Goal: Task Accomplishment & Management: Use online tool/utility

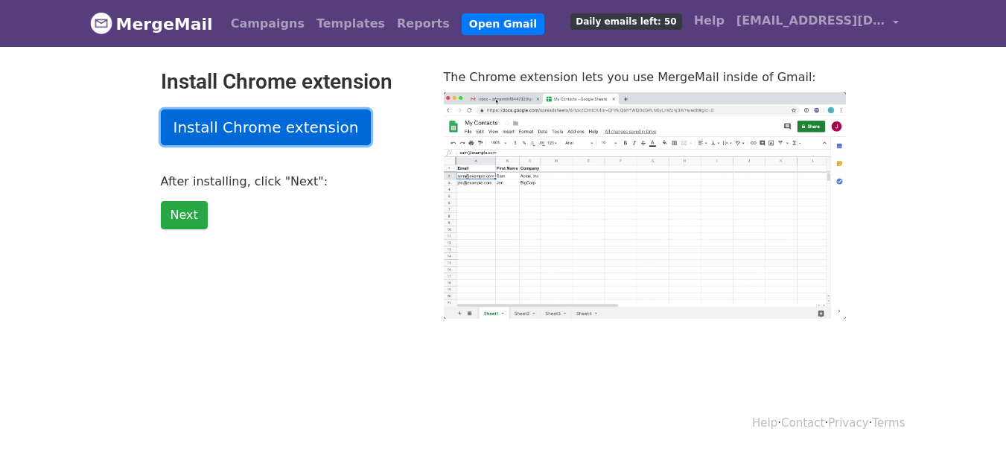
click at [282, 124] on link "Install Chrome extension" at bounding box center [266, 128] width 211 height 36
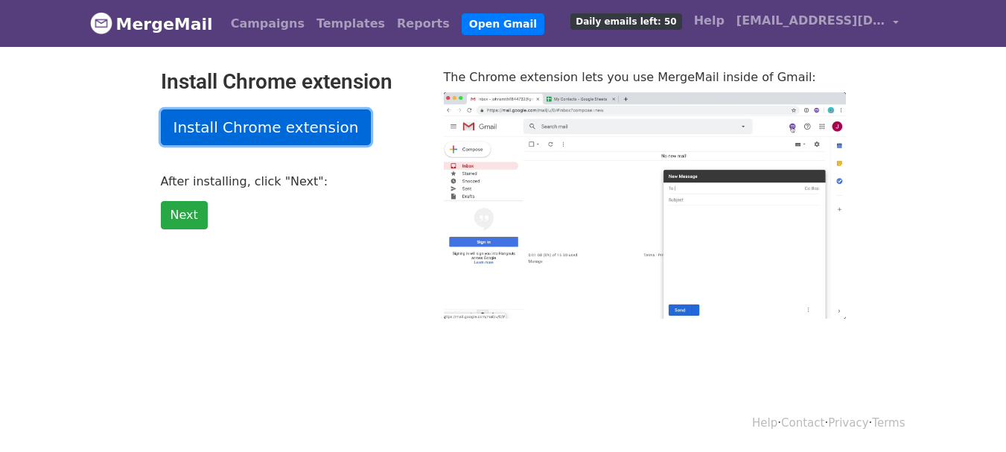
type input "35.93"
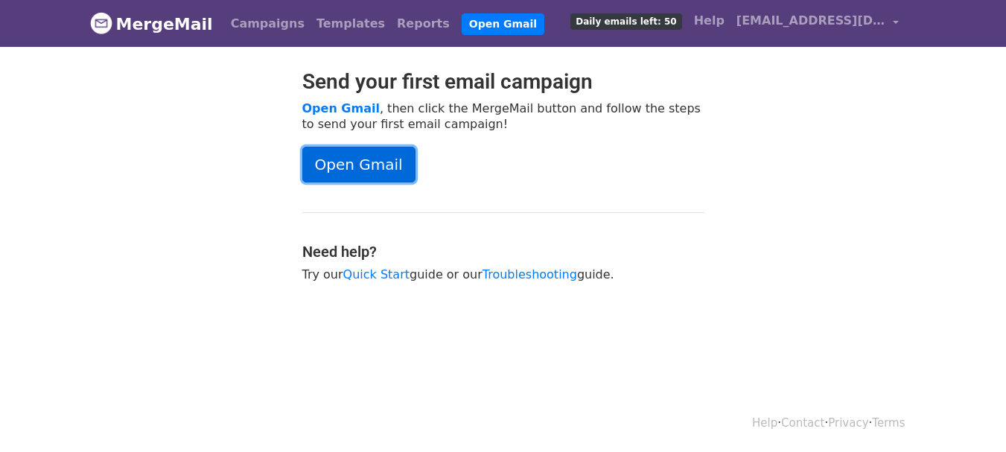
click at [359, 161] on link "Open Gmail" at bounding box center [358, 165] width 113 height 36
click at [359, 165] on link "Open Gmail" at bounding box center [358, 165] width 113 height 36
